Goal: Check status: Check status

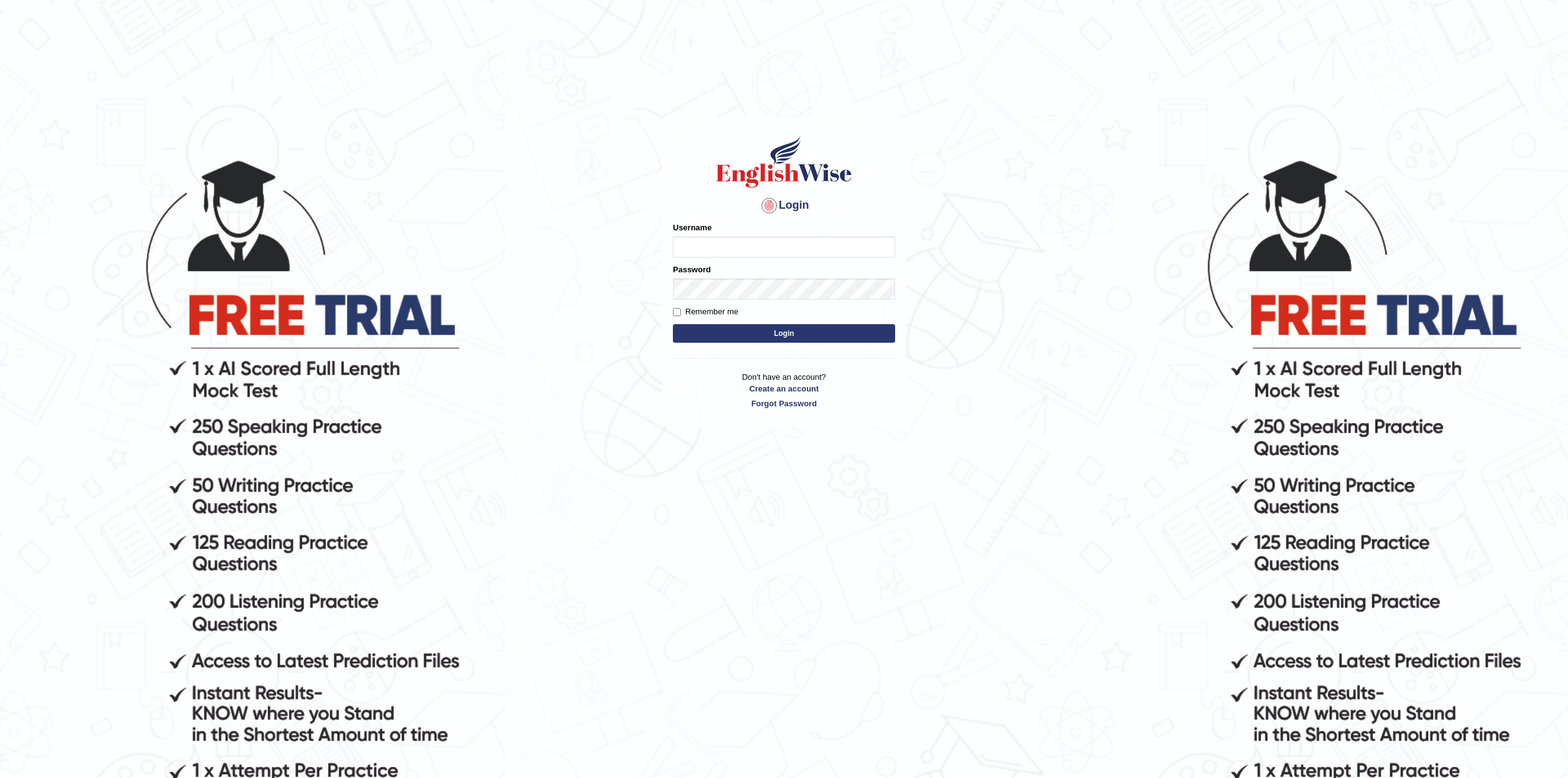
type input "Rakeshtharrai"
click at [752, 325] on button "Login" at bounding box center [784, 333] width 222 height 19
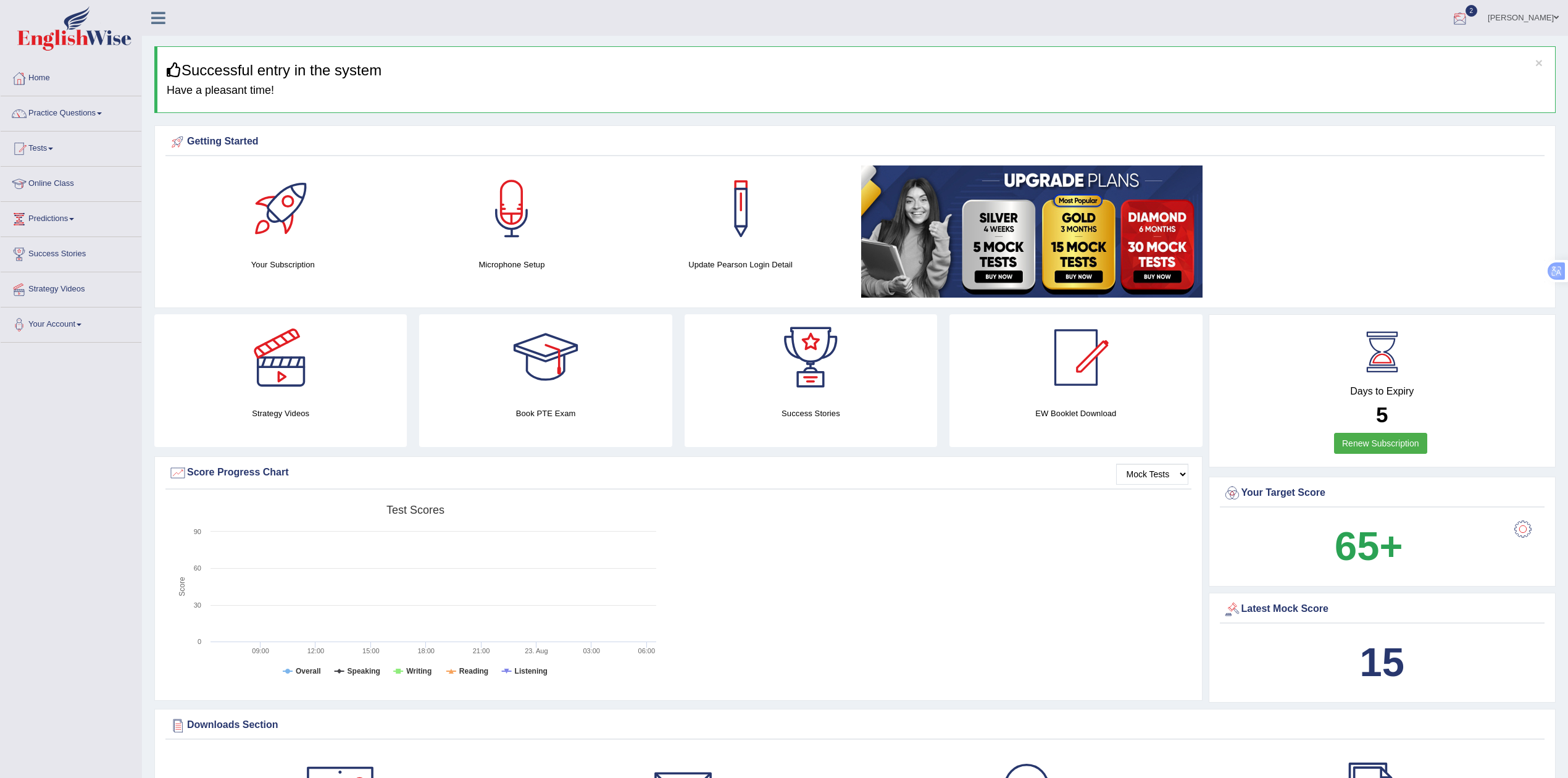
click at [1469, 22] on div at bounding box center [1460, 18] width 19 height 19
click at [1365, 52] on link "PEW1 Aug 23, 2025 Exam evaluated" at bounding box center [1385, 56] width 170 height 26
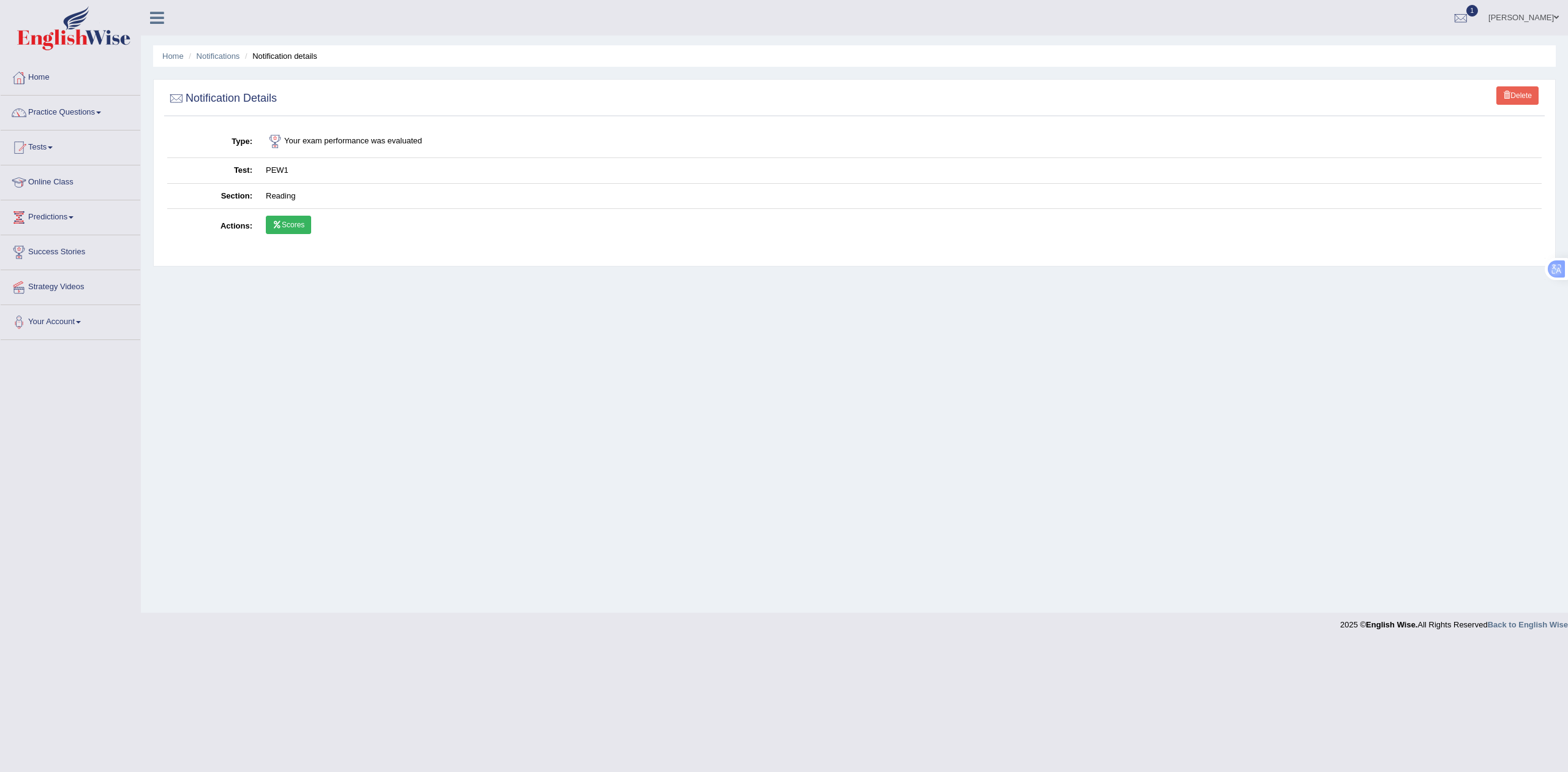
click at [291, 226] on link "Scores" at bounding box center [289, 224] width 45 height 18
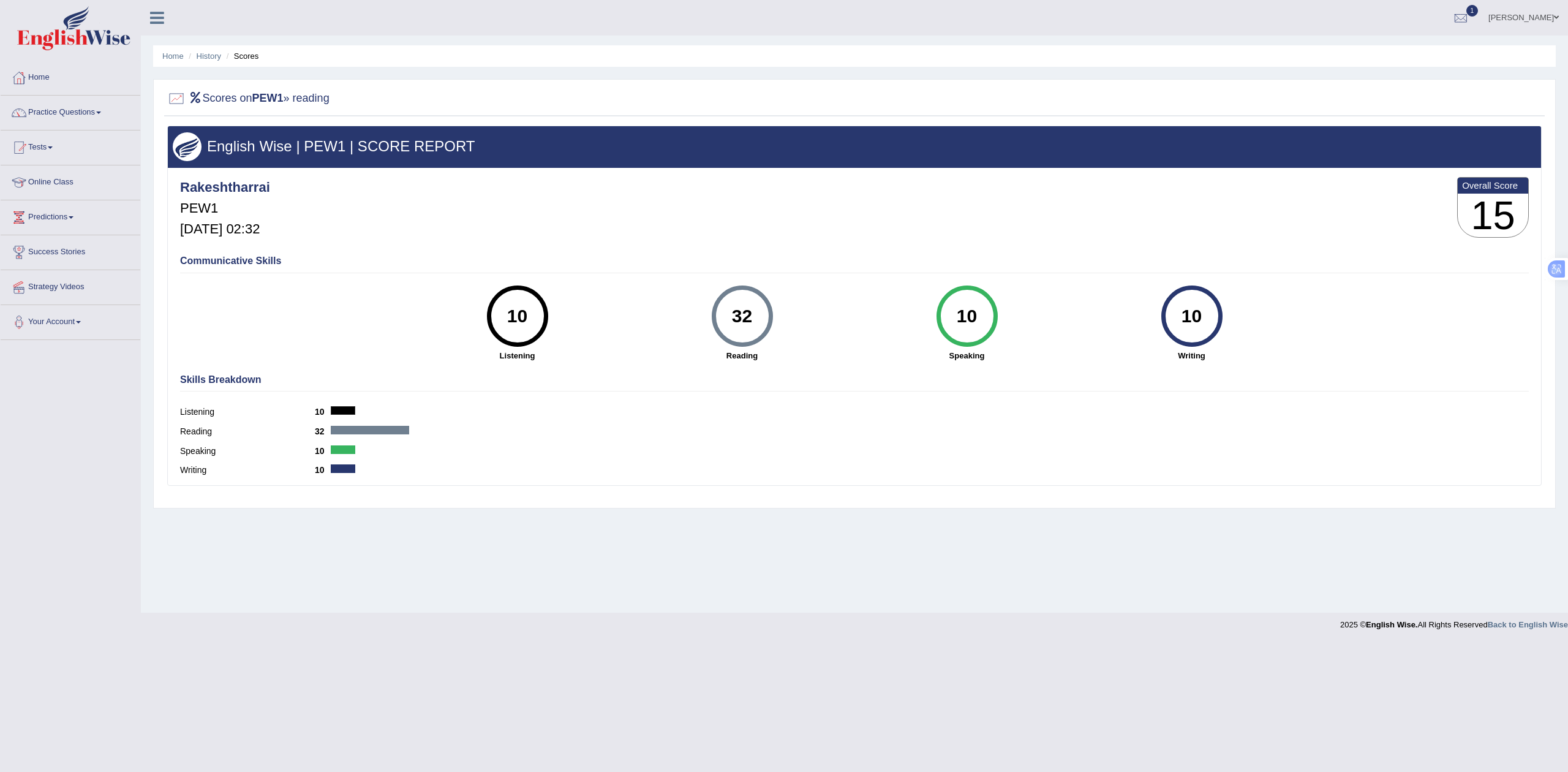
click at [970, 321] on div "10" at bounding box center [966, 316] width 44 height 51
click at [1468, 204] on h3 "15" at bounding box center [1493, 215] width 70 height 44
click at [209, 143] on h3 "English Wise | PEW1 | SCORE REPORT" at bounding box center [855, 146] width 1364 height 16
click at [212, 53] on link "History" at bounding box center [209, 55] width 25 height 9
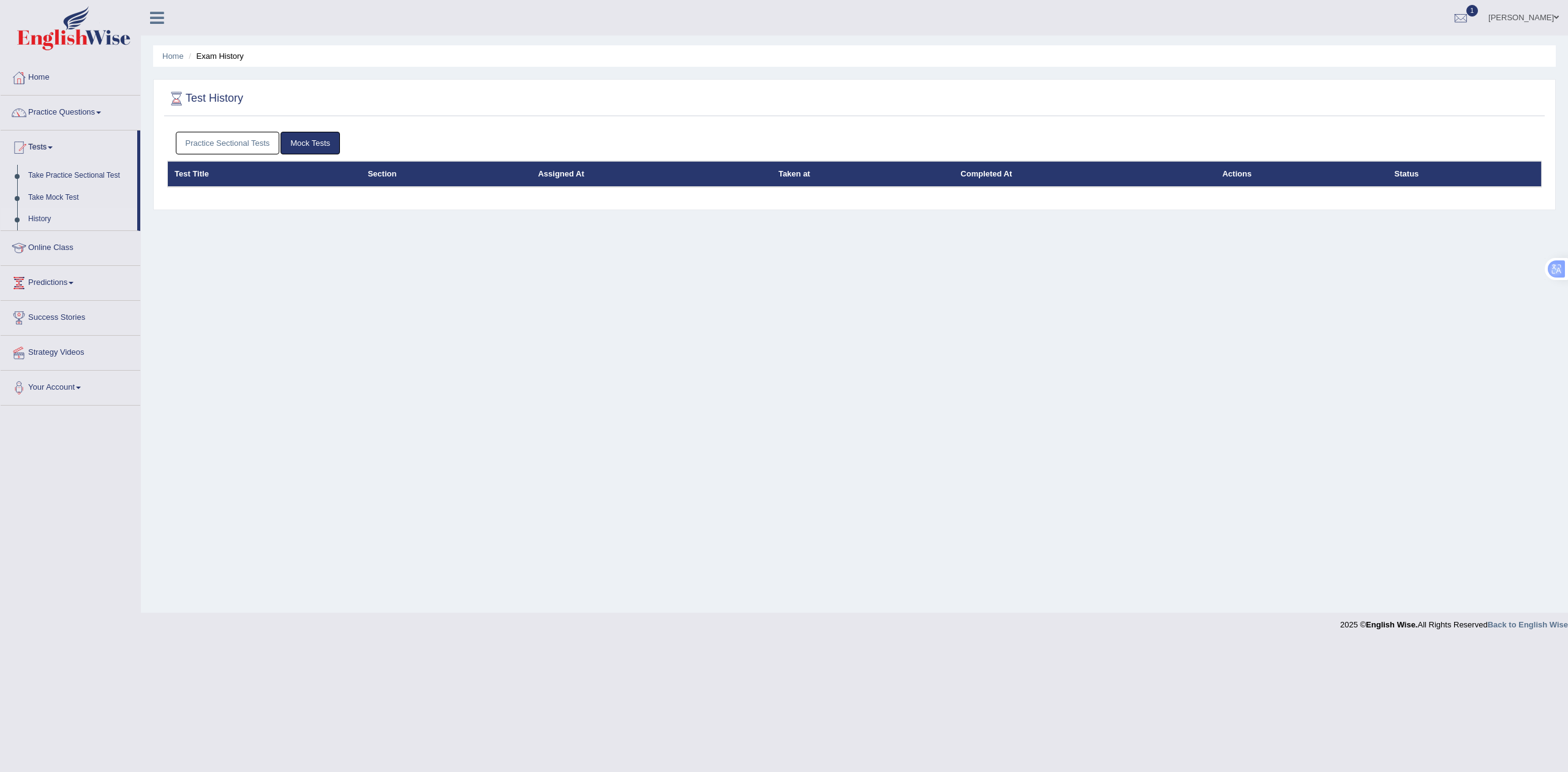
click at [241, 138] on link "Practice Sectional Tests" at bounding box center [228, 143] width 104 height 23
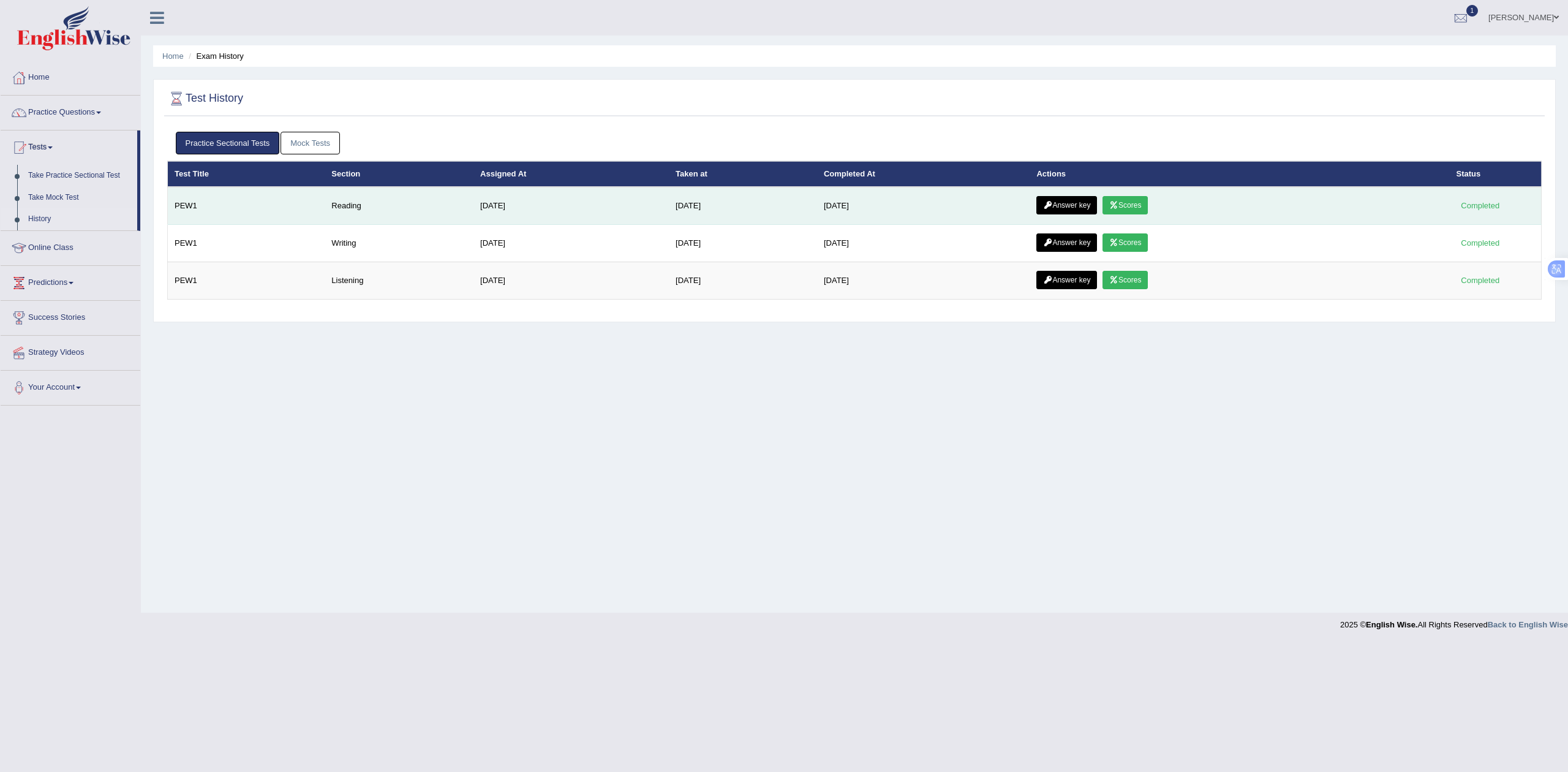
click at [1063, 202] on link "Answer key" at bounding box center [1066, 205] width 61 height 18
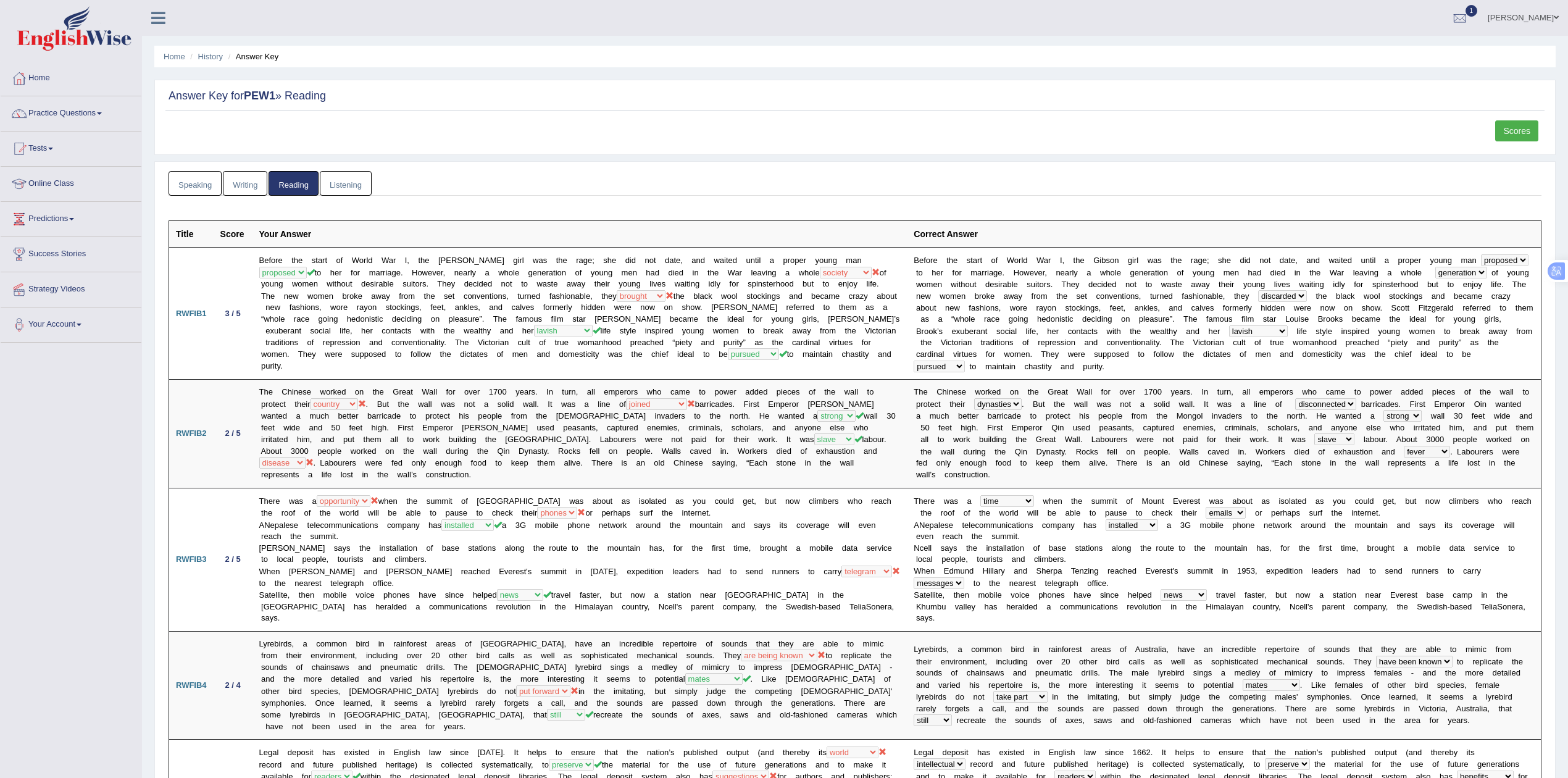
click at [1517, 127] on link "Scores" at bounding box center [1516, 131] width 43 height 21
